Goal: Task Accomplishment & Management: Manage account settings

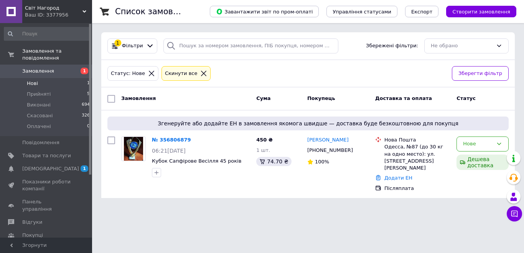
click at [40, 78] on li "Нові 1" at bounding box center [47, 83] width 94 height 11
click at [44, 112] on span "Скасовані" at bounding box center [40, 115] width 26 height 7
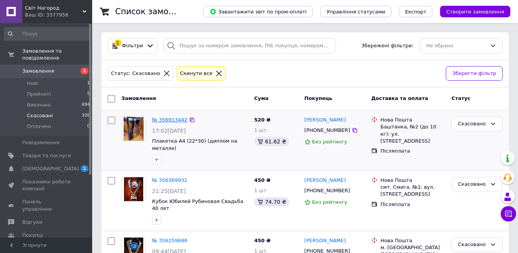
click at [164, 121] on link "№ 356913442" at bounding box center [169, 120] width 35 height 6
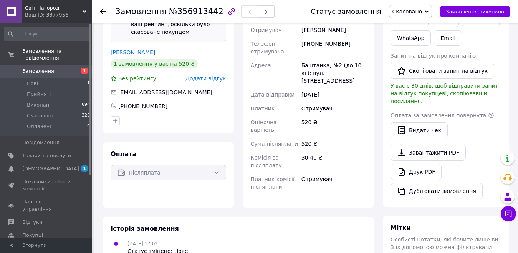
scroll to position [51, 0]
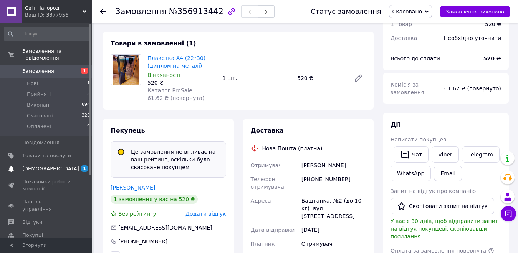
click at [44, 165] on span "[DEMOGRAPHIC_DATA]" at bounding box center [50, 168] width 57 height 7
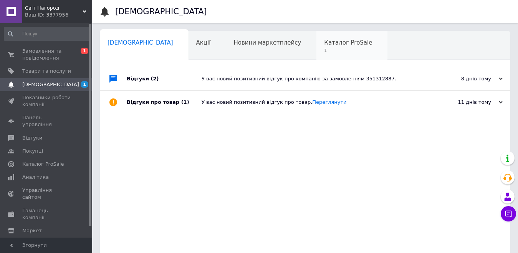
click at [316, 46] on div "Каталог ProSale 1" at bounding box center [351, 45] width 71 height 29
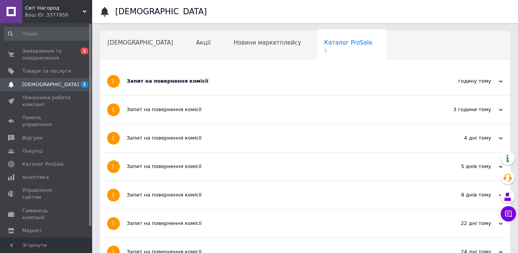
click at [189, 81] on div "Запит на повернення комісії" at bounding box center [276, 81] width 299 height 7
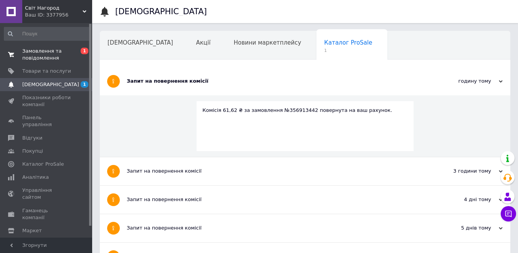
click at [59, 53] on span "Замовлення та повідомлення" at bounding box center [46, 55] width 49 height 14
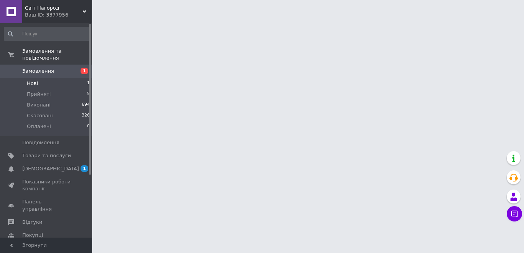
click at [36, 80] on span "Нові" at bounding box center [32, 83] width 11 height 7
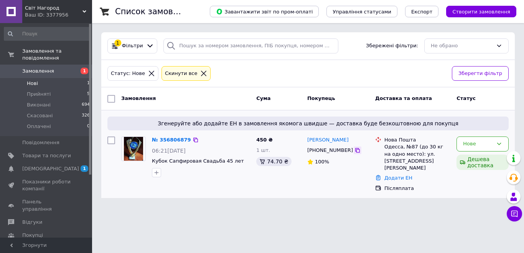
click at [356, 152] on icon at bounding box center [358, 150] width 5 height 5
